Goal: Information Seeking & Learning: Check status

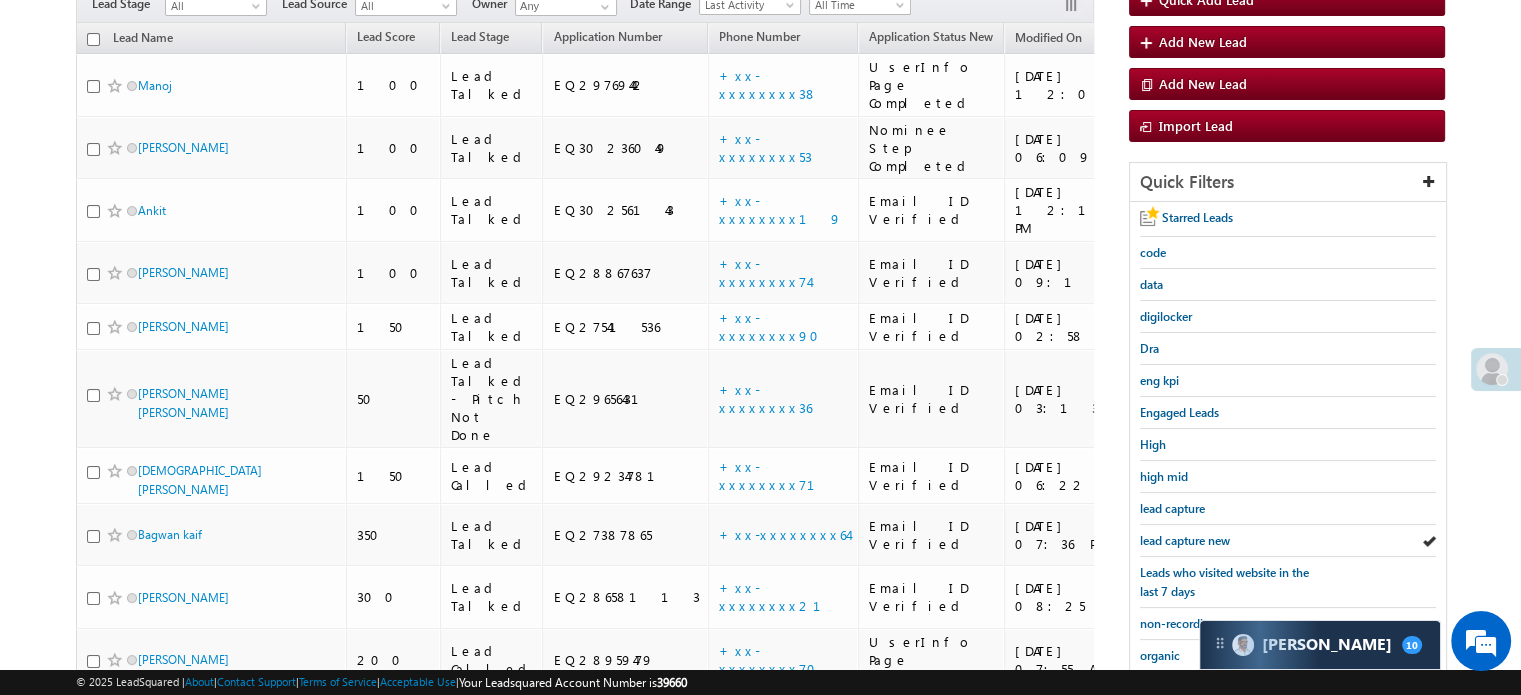
drag, startPoint x: 918, startPoint y: 298, endPoint x: 982, endPoint y: 131, distance: 178.8
click at [1004, 179] on td "[DATE] 12:12 PM" at bounding box center [1076, 210] width 145 height 63
click at [1197, 533] on span "lead capture new" at bounding box center [1185, 540] width 90 height 15
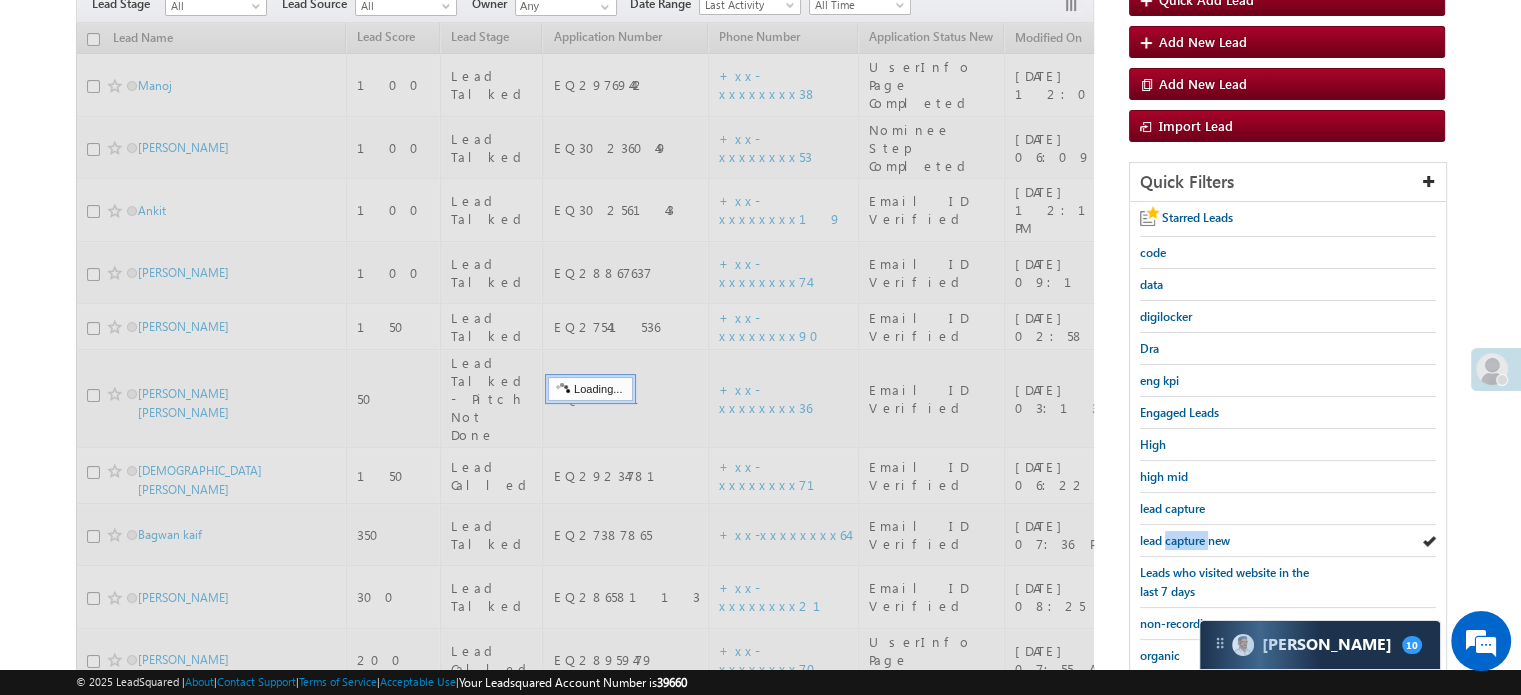
click at [1197, 533] on span "lead capture new" at bounding box center [1185, 540] width 90 height 15
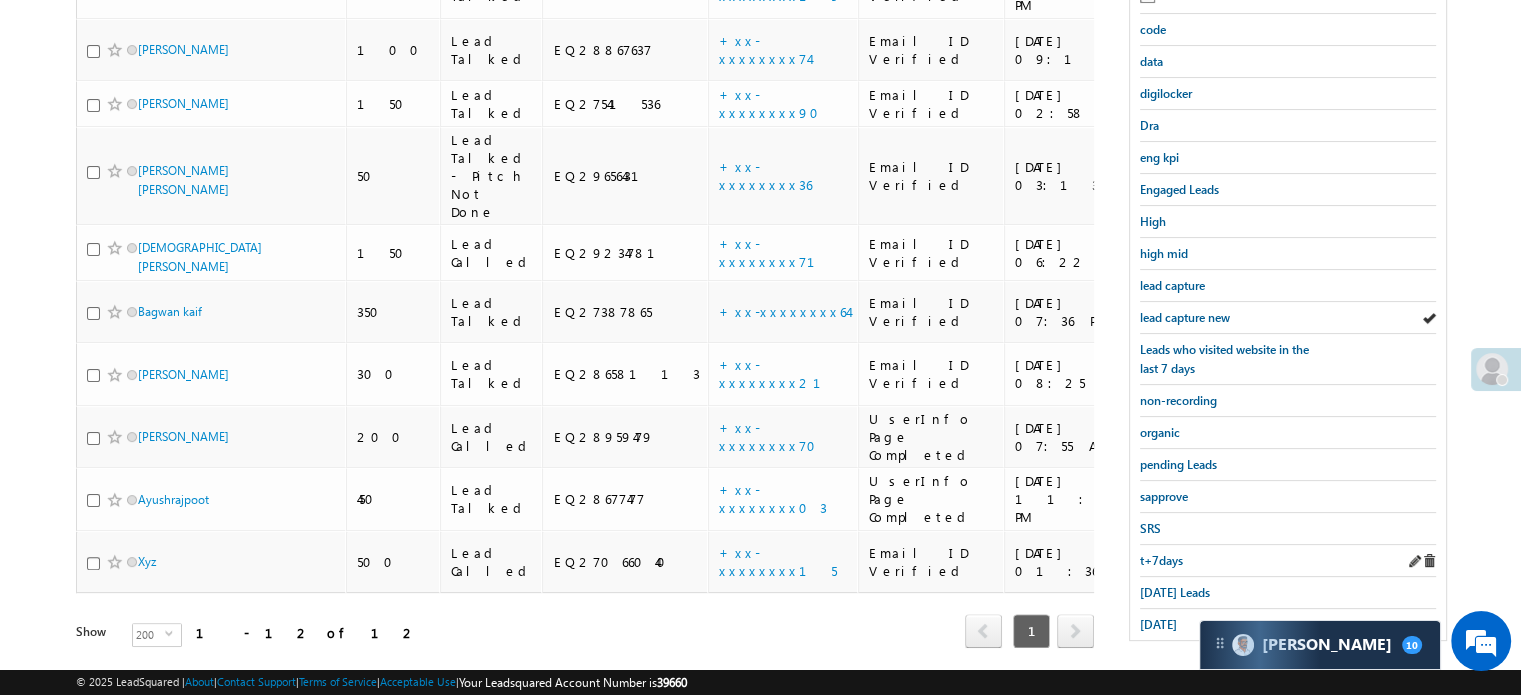
scroll to position [429, 0]
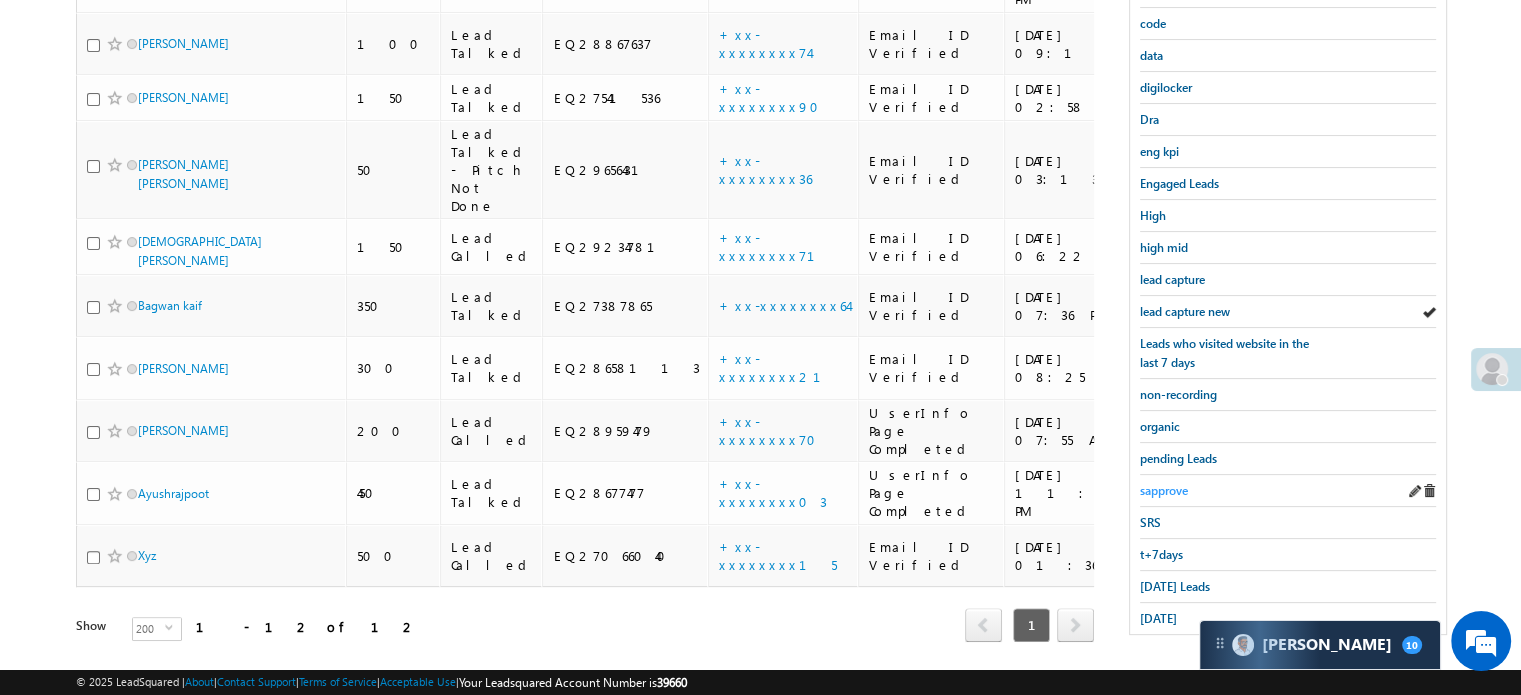
click at [1164, 483] on span "sapprove" at bounding box center [1164, 490] width 48 height 15
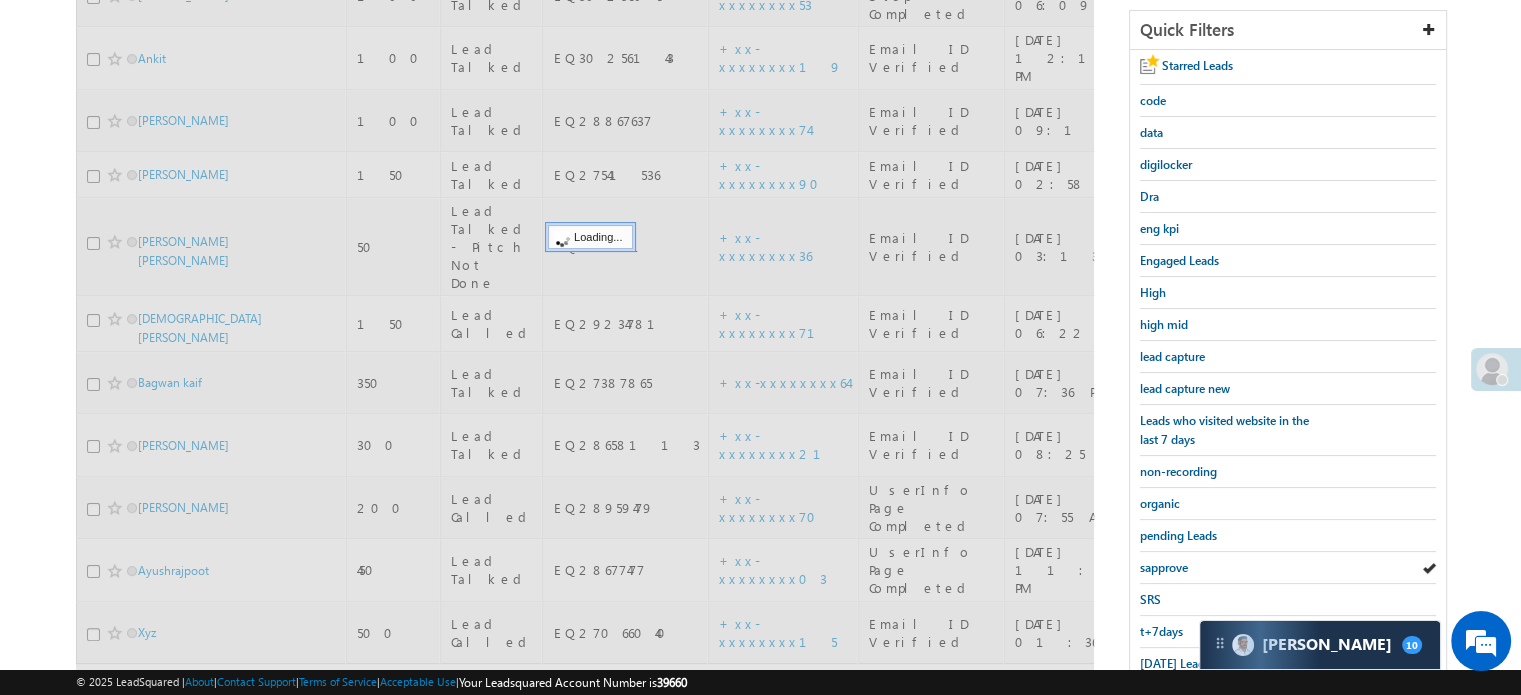
scroll to position [229, 0]
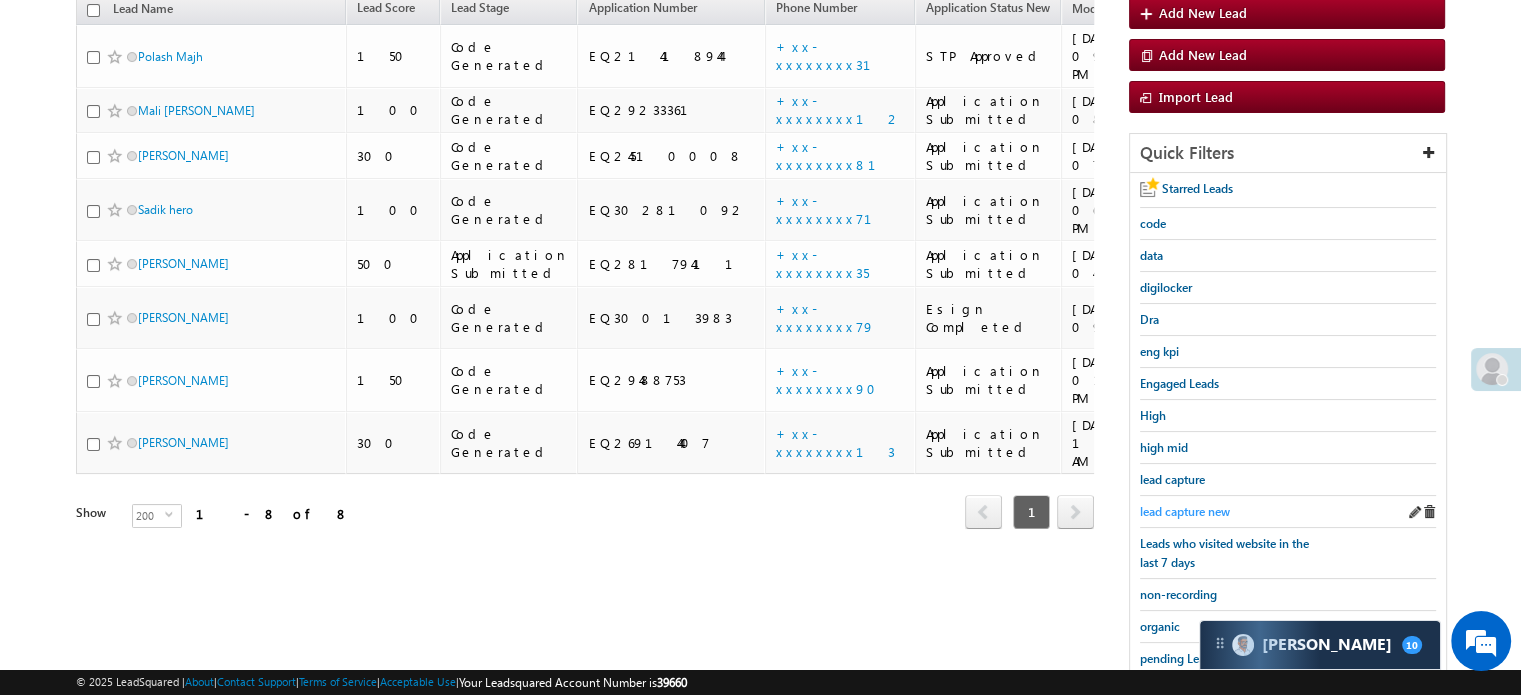
click at [1195, 513] on span "lead capture new" at bounding box center [1185, 511] width 90 height 15
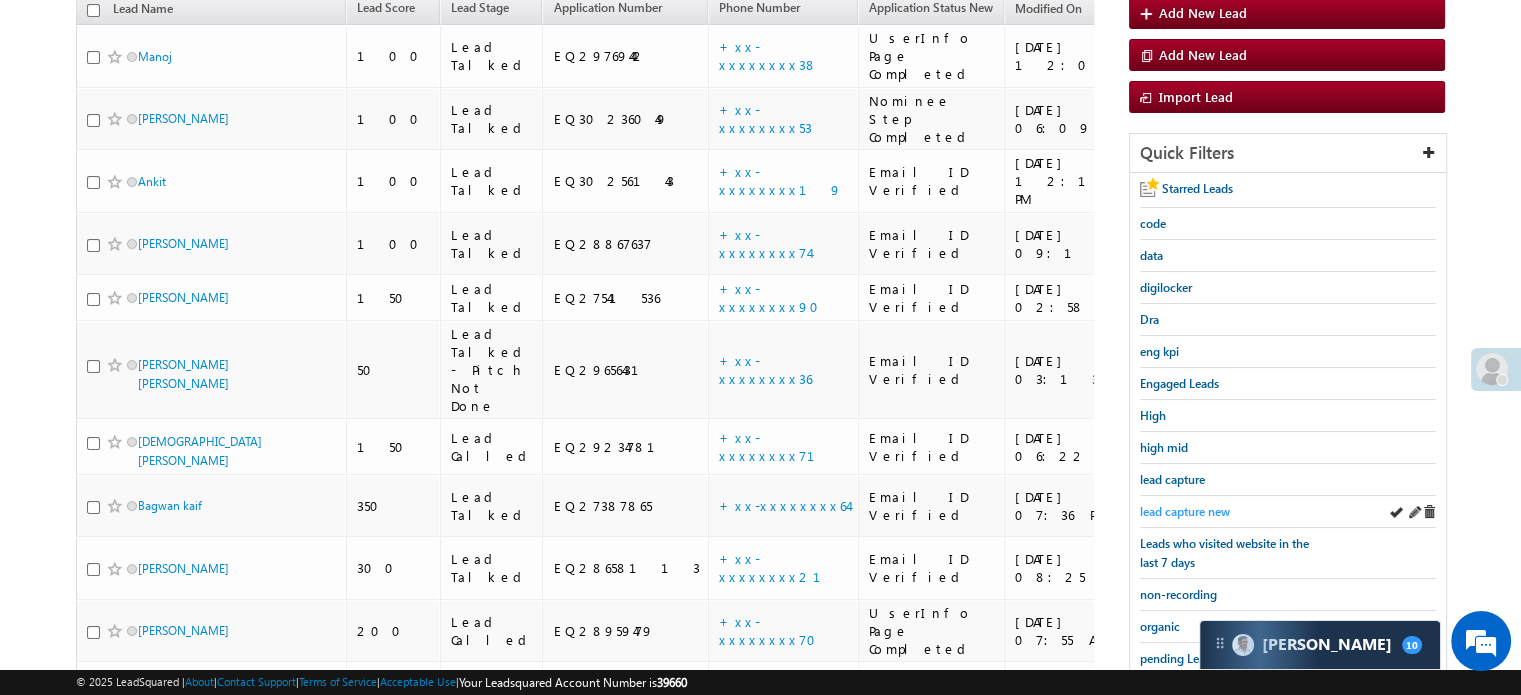
click at [1228, 504] on span "lead capture new" at bounding box center [1185, 511] width 90 height 15
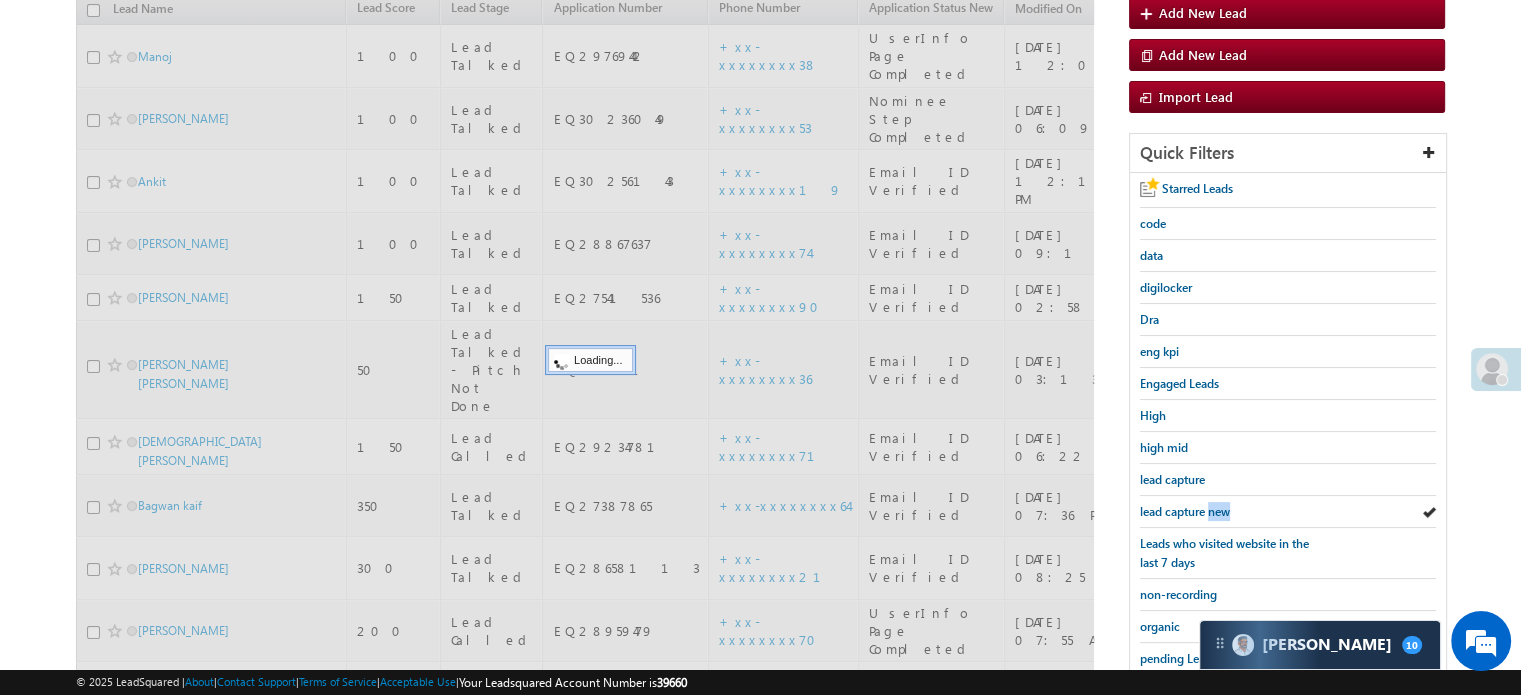
click at [1228, 504] on span "lead capture new" at bounding box center [1185, 511] width 90 height 15
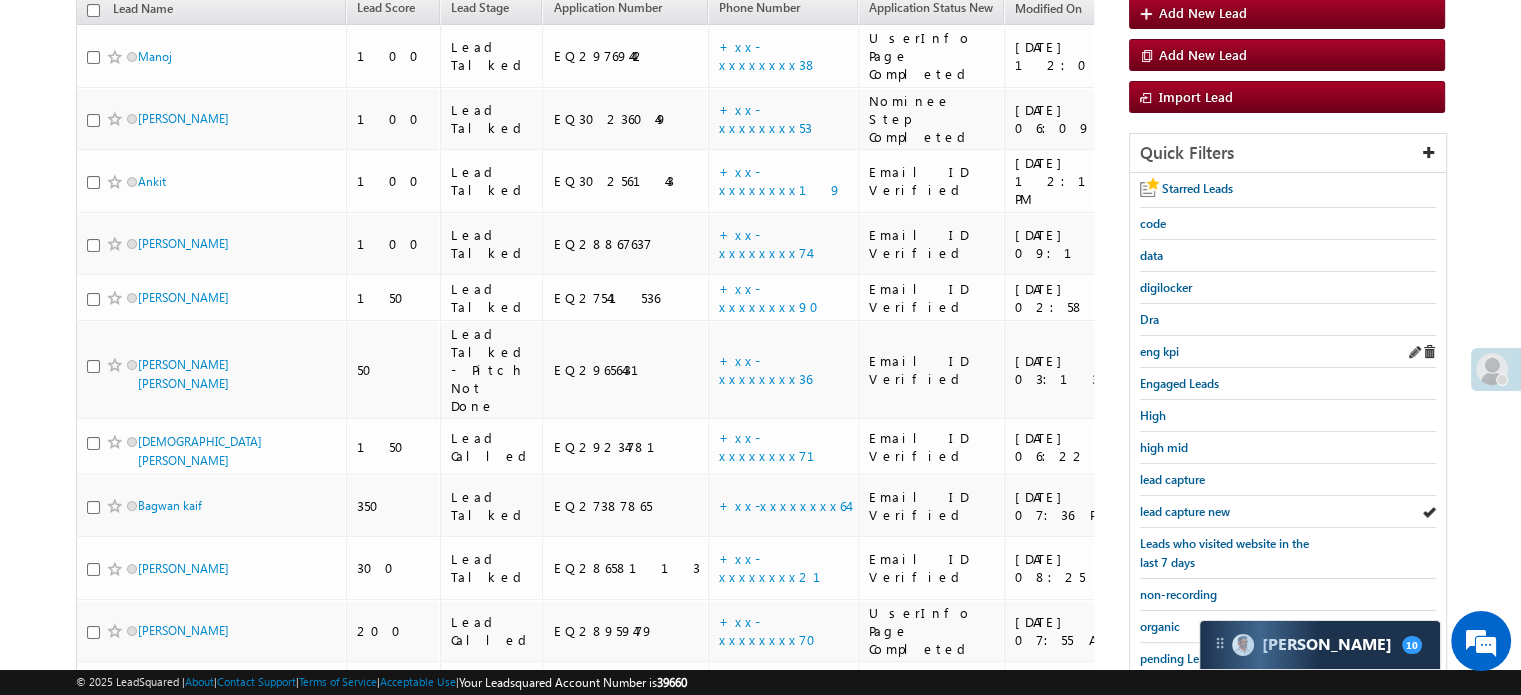
scroll to position [29, 0]
